Goal: Check status: Check status

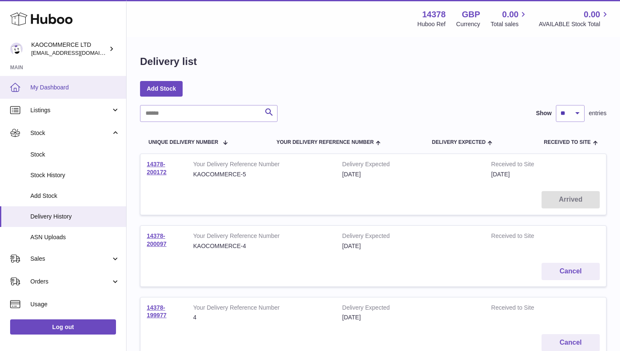
click at [50, 92] on link "My Dashboard" at bounding box center [63, 87] width 126 height 23
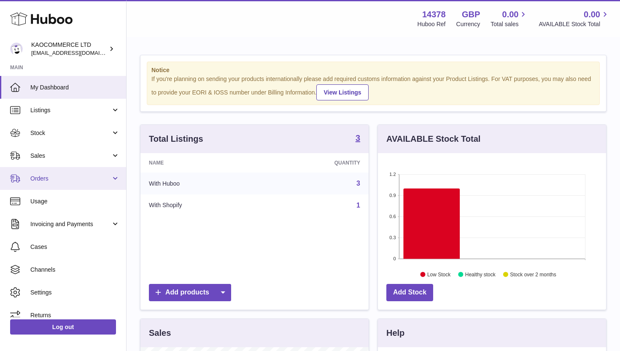
scroll to position [132, 228]
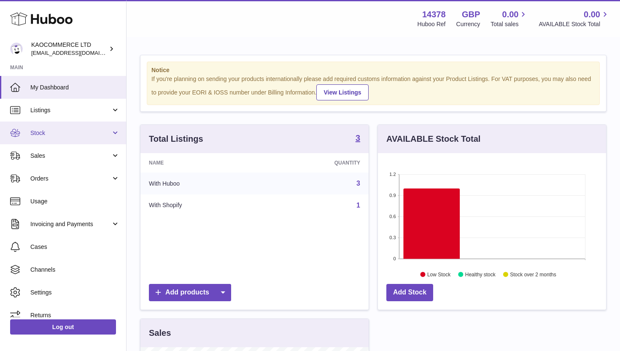
click at [80, 141] on link "Stock" at bounding box center [63, 132] width 126 height 23
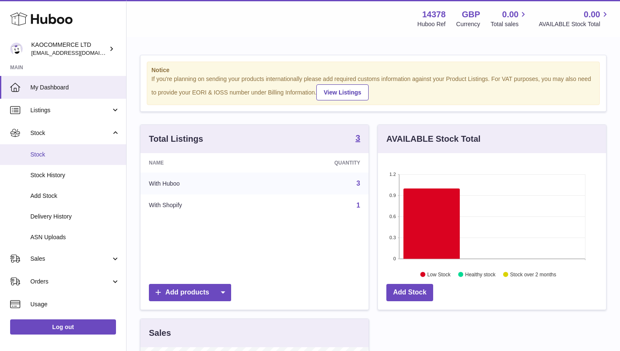
click at [73, 152] on span "Stock" at bounding box center [74, 154] width 89 height 8
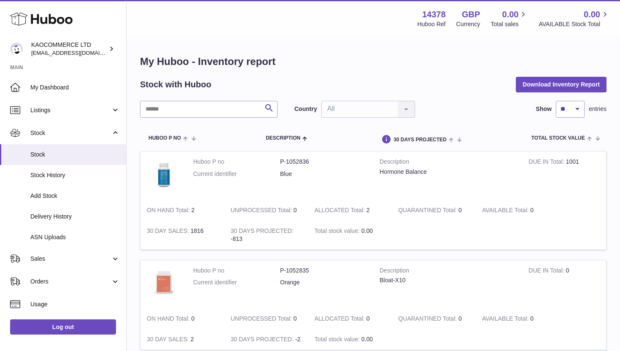
click at [183, 214] on strong "ON HAND Total" at bounding box center [169, 211] width 45 height 9
click at [68, 90] on span "My Dashboard" at bounding box center [74, 87] width 89 height 8
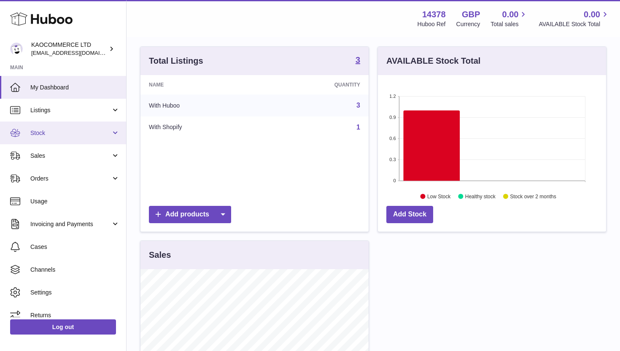
scroll to position [16, 0]
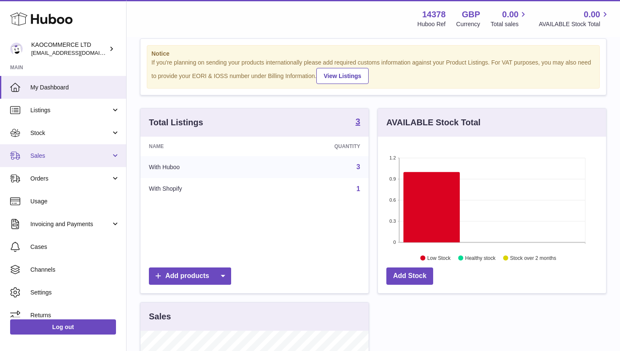
click at [71, 158] on span "Sales" at bounding box center [70, 156] width 81 height 8
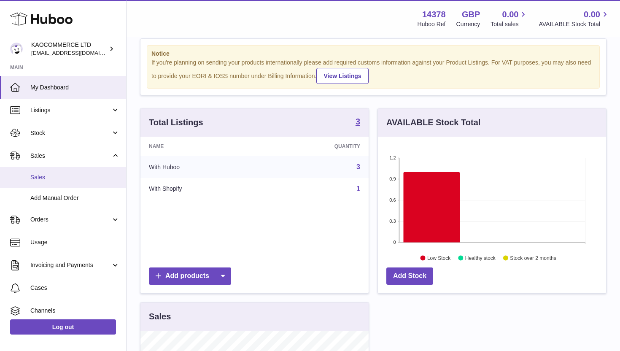
click at [69, 173] on span "Sales" at bounding box center [74, 177] width 89 height 8
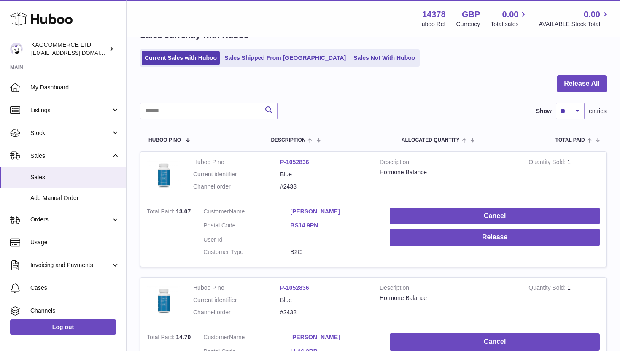
scroll to position [115, 0]
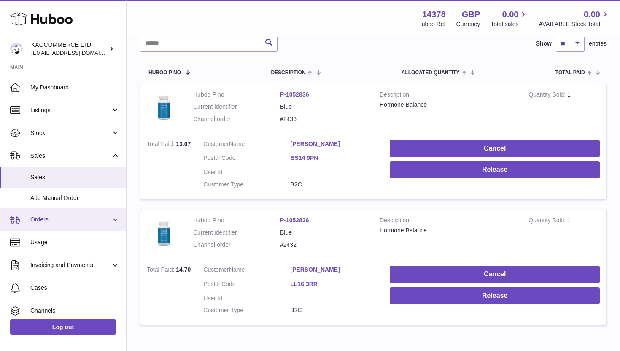
click at [47, 215] on span "Orders" at bounding box center [70, 219] width 81 height 8
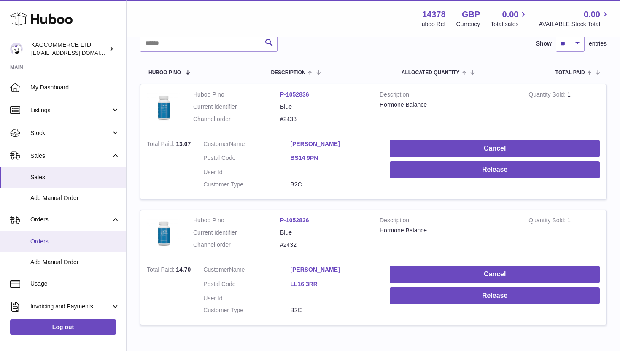
click at [47, 236] on link "Orders" at bounding box center [63, 241] width 126 height 21
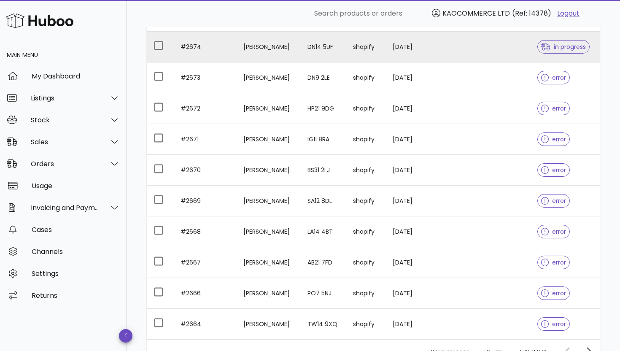
scroll to position [204, 0]
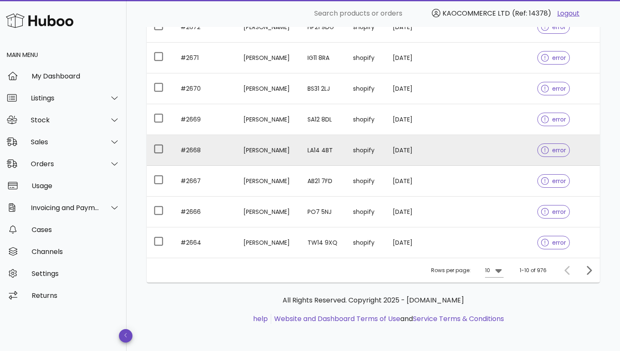
click at [300, 152] on td "Lisa Fones" at bounding box center [268, 150] width 64 height 31
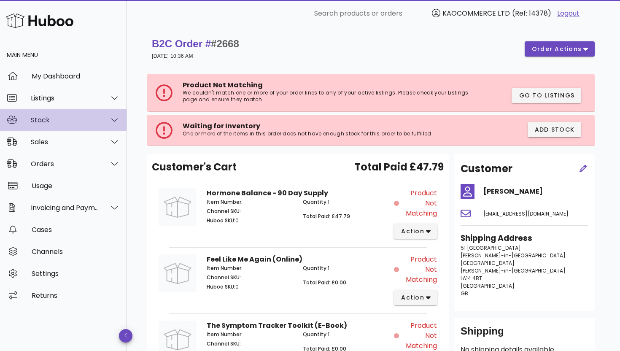
click at [46, 120] on div "Stock" at bounding box center [65, 120] width 69 height 8
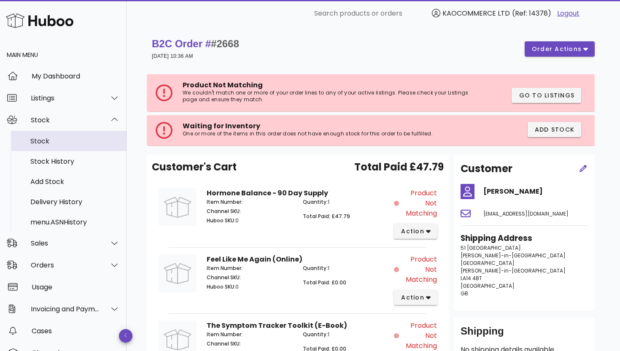
click at [42, 143] on div "Stock" at bounding box center [74, 141] width 89 height 8
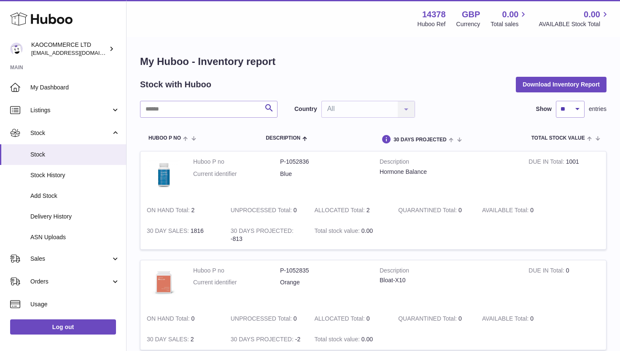
scroll to position [13, 0]
click at [44, 217] on span "Delivery History" at bounding box center [74, 216] width 89 height 8
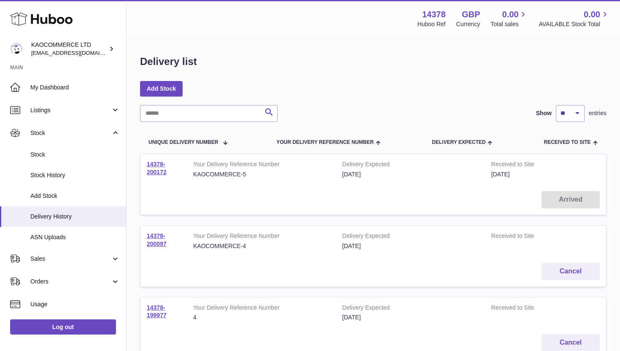
click at [492, 190] on td "Arrived" at bounding box center [372, 200] width 465 height 30
click at [564, 198] on td "Arrived" at bounding box center [372, 200] width 465 height 30
click at [508, 167] on strong "Received to Site" at bounding box center [526, 165] width 71 height 10
